Goal: Information Seeking & Learning: Learn about a topic

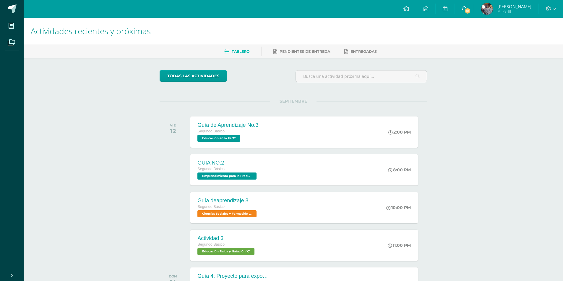
click at [473, 13] on link "10" at bounding box center [464, 9] width 19 height 18
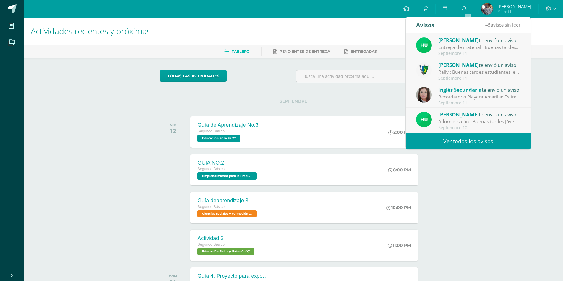
click at [464, 93] on span "Inglés Secundaria" at bounding box center [459, 90] width 43 height 7
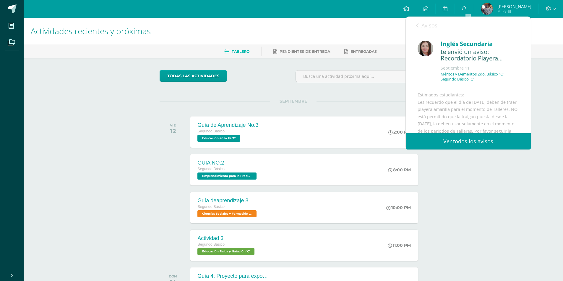
click at [428, 28] on span "Avisos" at bounding box center [429, 25] width 16 height 7
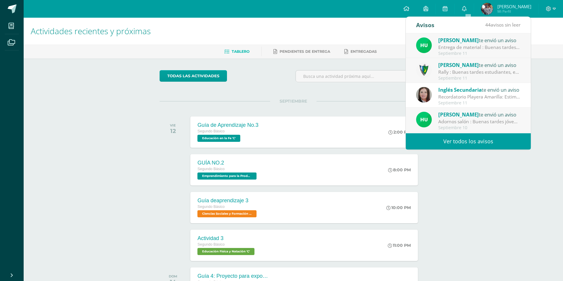
click at [482, 69] on div "Rally : Buenas tardes estudiantes, es un gusto saludarlos. Por este medio se in…" at bounding box center [479, 72] width 82 height 7
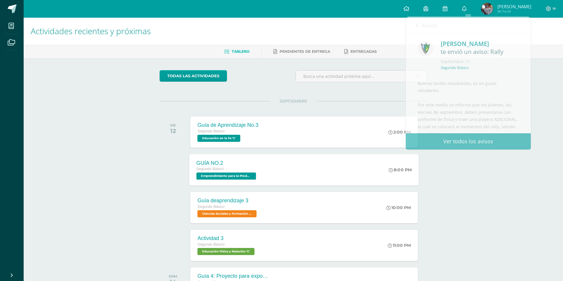
click at [316, 171] on div "GUÍA NO.2 Segundo Básico Emprendimiento para la Productividad 'C' 8:00 PM GUÍA …" at bounding box center [304, 170] width 230 height 32
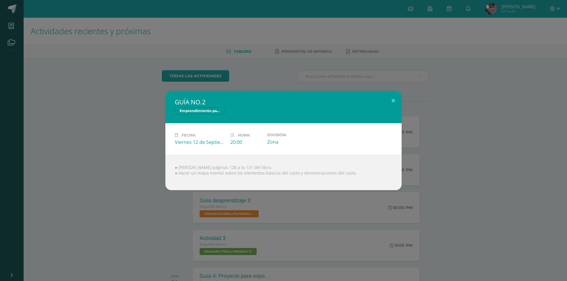
click at [502, 160] on div "GUÍA NO.2 Emprendimiento para la Productividad Fecha: [DATE] Hora: 20:00 Divisi…" at bounding box center [283, 141] width 562 height 100
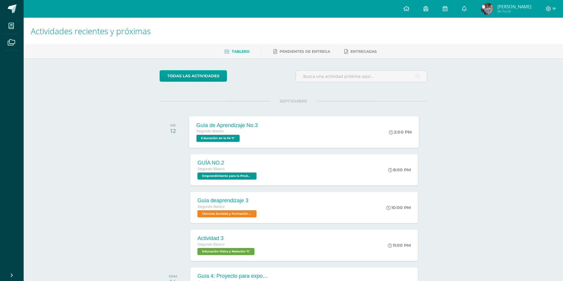
click at [259, 126] on div "Guía de Aprendizaje No.3 Segundo Básico Educación en la Fe 'C'" at bounding box center [227, 132] width 76 height 32
click at [0, 0] on div "Guía de Aprendizaje No.3 Educación en la Fe" at bounding box center [0, 0] width 0 height 0
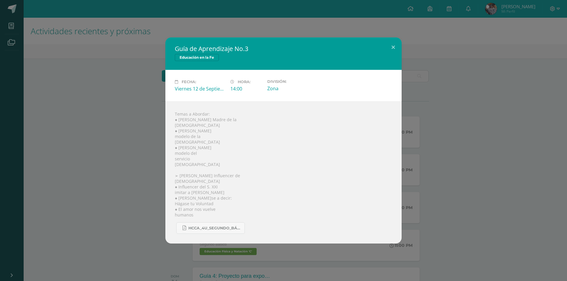
drag, startPoint x: 427, startPoint y: 152, endPoint x: 429, endPoint y: 155, distance: 3.9
click at [428, 155] on div "Guía de Aprendizaje No.3 Educación en la Fe Fecha: [DATE] Hora: 14:00 División:" at bounding box center [283, 141] width 562 height 206
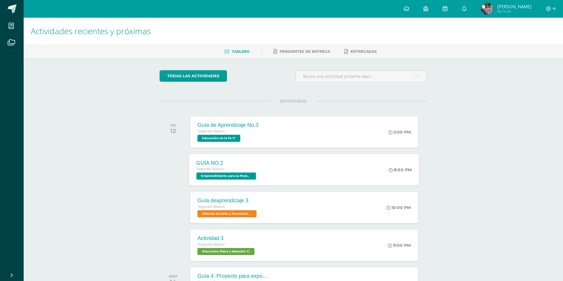
click at [356, 166] on div "GUÍA NO.2 Segundo Básico Emprendimiento para la Productividad 'C' 8:00 PM GUÍA …" at bounding box center [304, 170] width 230 height 32
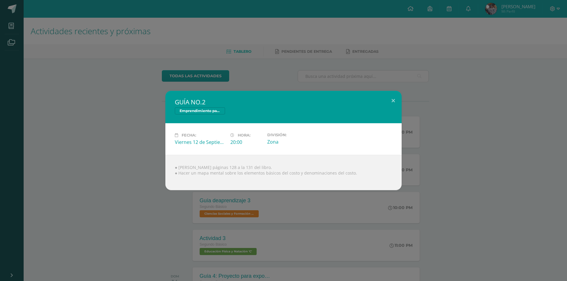
click at [454, 186] on div "GUÍA NO.2 Emprendimiento para la Productividad Fecha: [DATE] Hora: 20:00 Divisi…" at bounding box center [283, 141] width 562 height 100
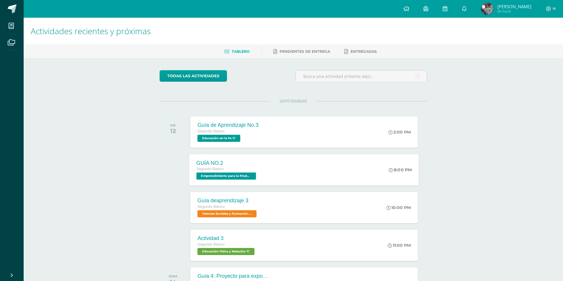
click at [395, 174] on div "8:00 PM" at bounding box center [403, 170] width 31 height 32
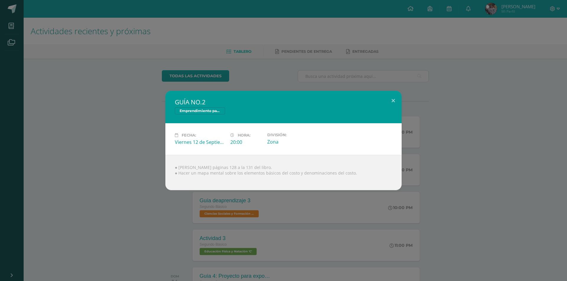
click at [502, 160] on div "GUÍA NO.2 Emprendimiento para la Productividad Fecha: [DATE] Hora: 20:00 Divisi…" at bounding box center [283, 141] width 562 height 100
